Goal: Information Seeking & Learning: Learn about a topic

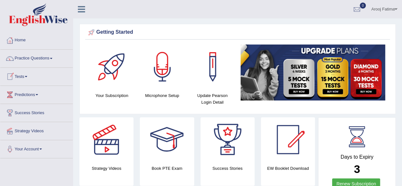
click at [27, 75] on link "Tests" at bounding box center [36, 76] width 72 height 16
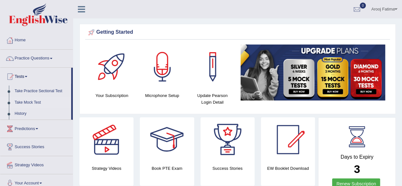
click at [29, 102] on link "Take Mock Test" at bounding box center [41, 102] width 59 height 11
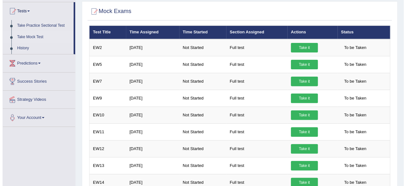
scroll to position [66, 0]
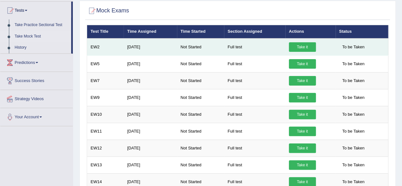
click at [297, 45] on link "Take it" at bounding box center [302, 47] width 27 height 10
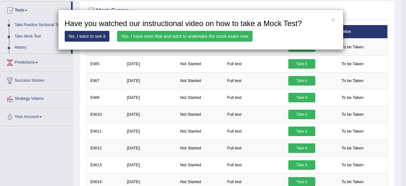
click at [168, 34] on link "Yes, I have seen that and want to undertake the mock exam now" at bounding box center [185, 36] width 136 height 11
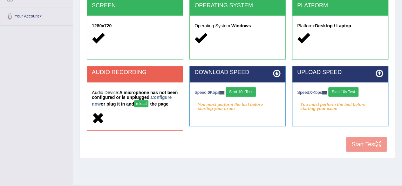
scroll to position [147, 0]
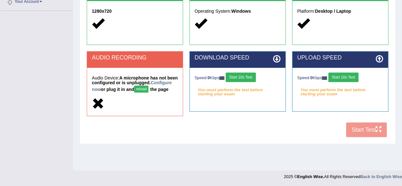
click at [148, 88] on button "reload" at bounding box center [141, 88] width 14 height 7
click at [237, 77] on button "Start 10s Test" at bounding box center [240, 77] width 30 height 10
click at [343, 75] on button "Start 10s Test" at bounding box center [343, 77] width 30 height 10
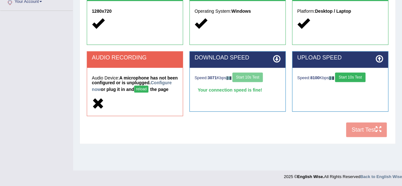
click at [148, 87] on button "reload" at bounding box center [141, 88] width 14 height 7
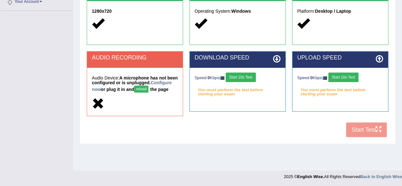
click at [248, 75] on button "Start 10s Test" at bounding box center [240, 77] width 30 height 10
click at [344, 79] on button "Start 10s Test" at bounding box center [343, 77] width 30 height 10
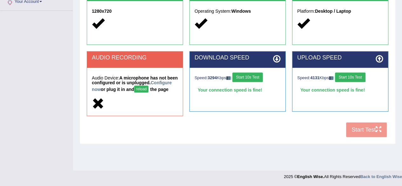
click at [148, 88] on button "reload" at bounding box center [141, 88] width 14 height 7
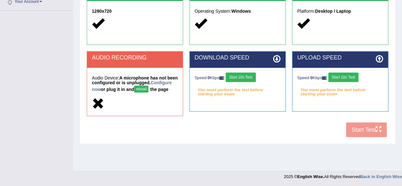
click at [148, 88] on button "reload" at bounding box center [141, 88] width 14 height 7
click at [361, 130] on div "COOKIES Cookies Enabled JAVASCRIPT Javascript Enabled BROWSER Browser: Chrome S…" at bounding box center [237, 29] width 304 height 223
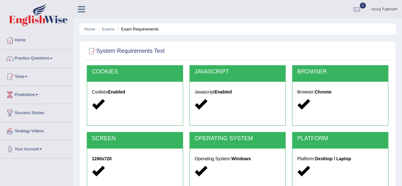
click at [36, 57] on link "Practice Questions" at bounding box center [36, 58] width 72 height 16
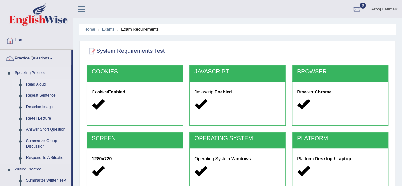
click at [33, 85] on link "Read Aloud" at bounding box center [47, 84] width 48 height 11
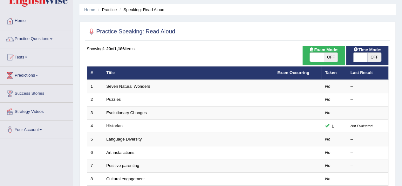
scroll to position [23, 0]
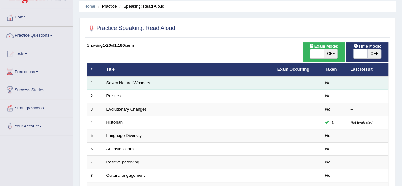
click at [137, 82] on link "Seven Natural Wonders" at bounding box center [128, 82] width 44 height 5
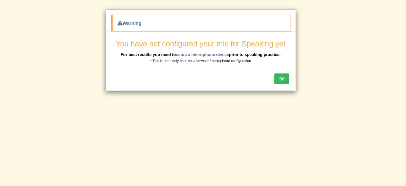
click at [279, 78] on button "OK" at bounding box center [282, 78] width 15 height 11
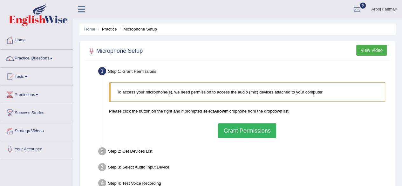
click at [249, 129] on button "Grant Permissions" at bounding box center [247, 130] width 58 height 15
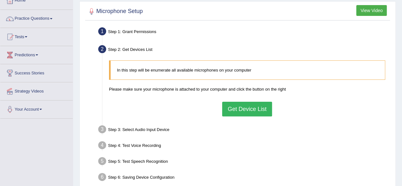
scroll to position [51, 0]
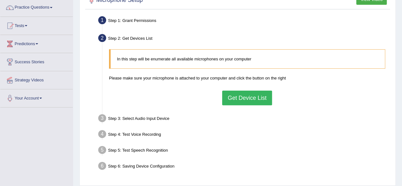
click at [249, 96] on button "Get Device List" at bounding box center [247, 97] width 50 height 15
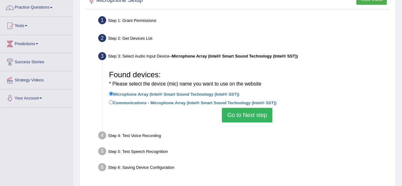
click at [247, 115] on button "Go to Next step" at bounding box center [247, 115] width 50 height 15
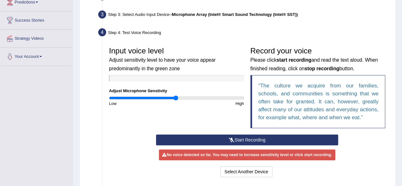
scroll to position [114, 0]
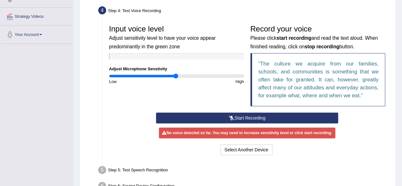
click at [251, 115] on button "Start Recording" at bounding box center [247, 117] width 182 height 11
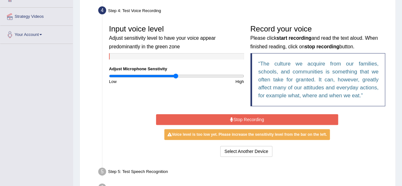
click at [251, 115] on button "Stop Recording" at bounding box center [247, 119] width 182 height 11
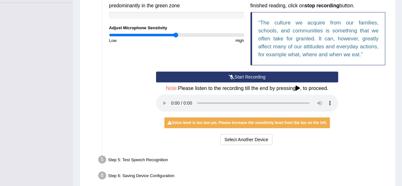
scroll to position [158, 0]
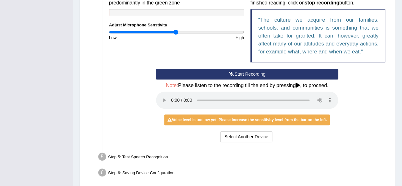
click at [265, 148] on ul "Step 1: Grant Permissions To access your microphone(s), we need permission to a…" at bounding box center [237, 43] width 301 height 273
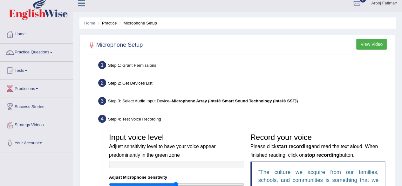
scroll to position [0, 0]
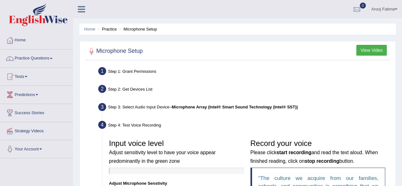
click at [372, 46] on button "View Video" at bounding box center [371, 50] width 30 height 11
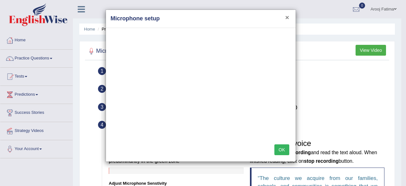
click at [286, 17] on button "×" at bounding box center [287, 17] width 4 height 7
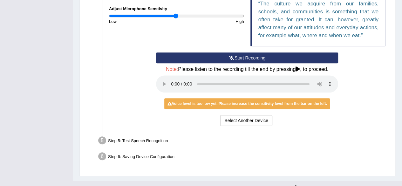
scroll to position [184, 0]
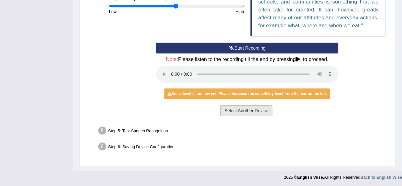
click at [248, 110] on button "Select Another Device" at bounding box center [246, 110] width 52 height 11
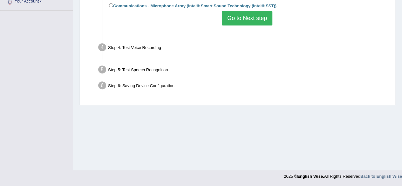
scroll to position [147, 0]
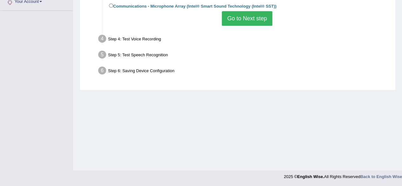
click at [258, 16] on button "Go to Next step" at bounding box center [247, 18] width 50 height 15
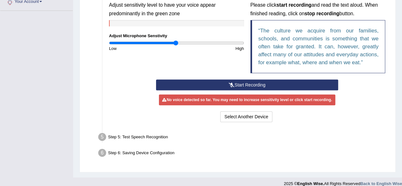
click at [253, 85] on button "Start Recording" at bounding box center [247, 84] width 182 height 11
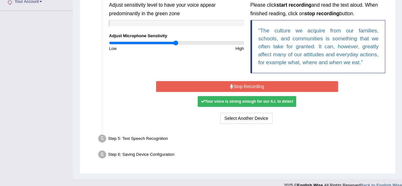
click at [253, 85] on button "Stop Recording" at bounding box center [247, 86] width 182 height 11
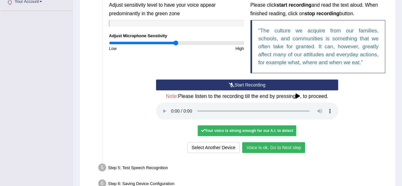
click at [276, 146] on button "Voice is ok. Go to Next step" at bounding box center [273, 147] width 63 height 11
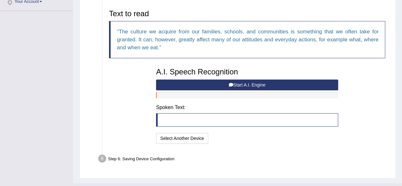
click at [243, 83] on button "Start A.I. Engine" at bounding box center [247, 84] width 182 height 11
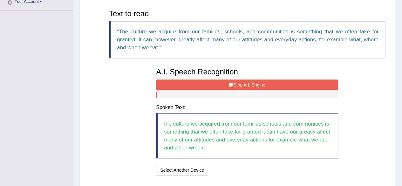
click at [246, 84] on button "Stop A.I. Engine" at bounding box center [247, 84] width 182 height 11
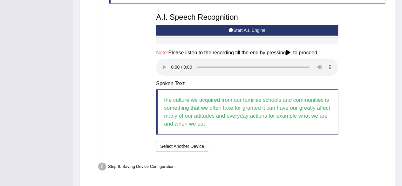
scroll to position [204, 0]
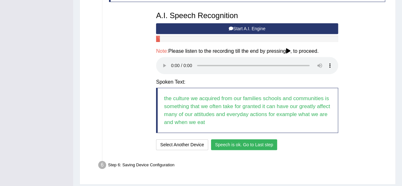
click at [257, 142] on button "Speech is ok. Go to Last step" at bounding box center [244, 144] width 66 height 11
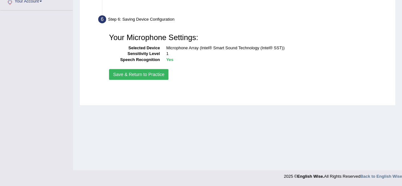
scroll to position [147, 0]
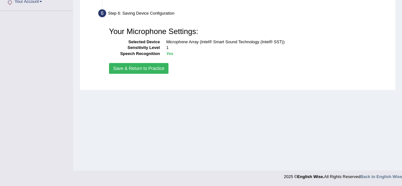
click at [137, 71] on button "Save & Return to Practice" at bounding box center [138, 68] width 59 height 11
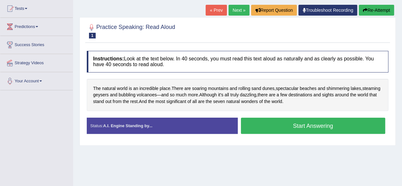
scroll to position [66, 0]
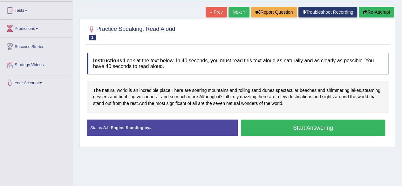
click at [304, 123] on button "Start Answering" at bounding box center [313, 127] width 144 height 16
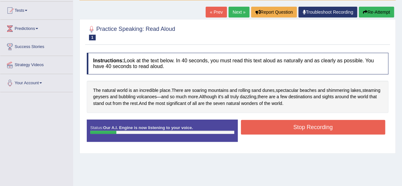
click at [304, 123] on button "Stop Recording" at bounding box center [313, 127] width 144 height 15
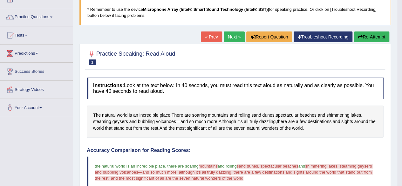
scroll to position [37, 0]
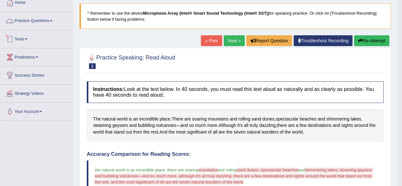
click at [23, 41] on link "Tests" at bounding box center [36, 38] width 72 height 16
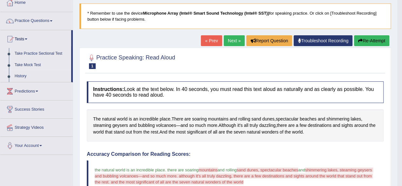
click at [28, 63] on link "Take Mock Test" at bounding box center [41, 64] width 59 height 11
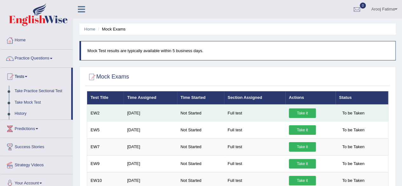
click at [303, 113] on link "Take it" at bounding box center [302, 113] width 27 height 10
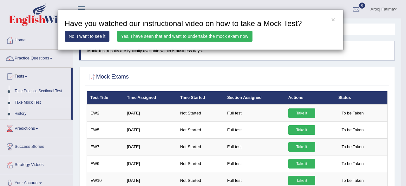
click at [171, 34] on link "Yes, I have seen that and want to undertake the mock exam now" at bounding box center [185, 36] width 136 height 11
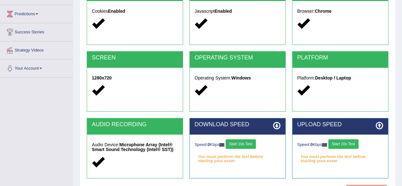
scroll to position [147, 0]
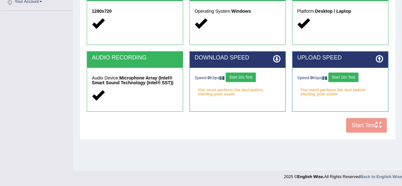
click at [245, 74] on button "Start 10s Test" at bounding box center [240, 77] width 30 height 10
click at [347, 78] on button "Start 10s Test" at bounding box center [343, 77] width 30 height 10
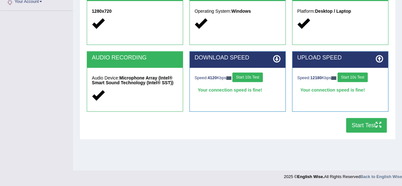
click at [364, 125] on button "Start Test" at bounding box center [366, 125] width 41 height 15
